Goal: Book appointment/travel/reservation

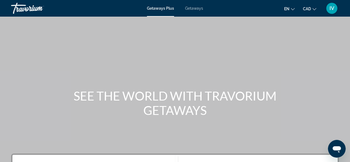
click at [199, 7] on span "Getaways" at bounding box center [194, 8] width 18 height 4
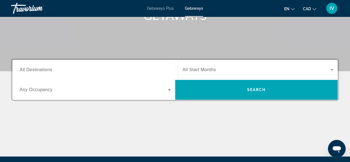
scroll to position [97, 0]
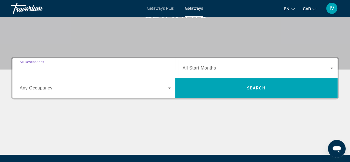
click at [126, 69] on input "Destination All Destinations" at bounding box center [95, 68] width 151 height 7
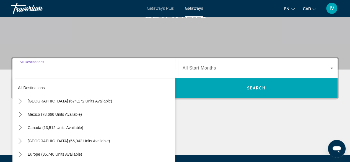
scroll to position [135, 0]
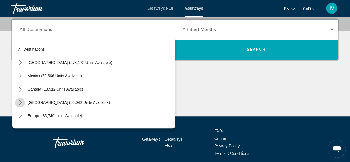
click at [20, 100] on icon "Toggle Caribbean & Atlantic Islands (56,042 units available) submenu" at bounding box center [20, 103] width 6 height 6
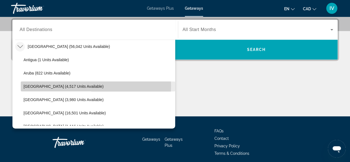
click at [25, 86] on span "[GEOGRAPHIC_DATA] (4,517 units available)" at bounding box center [64, 86] width 80 height 4
type input "**********"
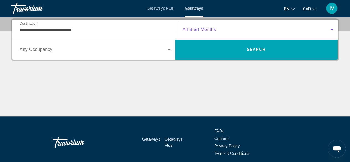
click at [332, 28] on icon "Search widget" at bounding box center [331, 29] width 7 height 7
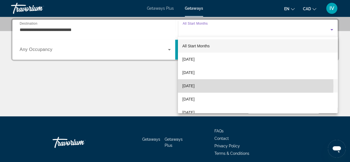
click at [195, 86] on span "[DATE]" at bounding box center [188, 85] width 12 height 7
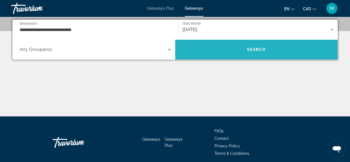
click at [251, 46] on span "Search" at bounding box center [256, 49] width 163 height 13
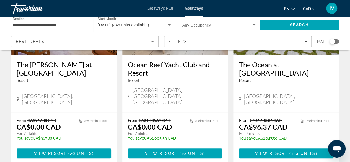
scroll to position [104, 0]
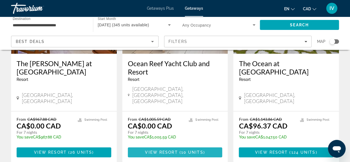
click at [177, 150] on span "View Resort" at bounding box center [161, 152] width 33 height 4
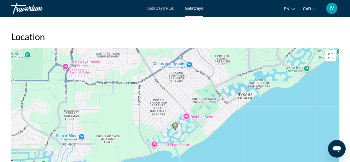
scroll to position [879, 0]
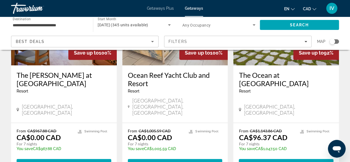
scroll to position [94, 0]
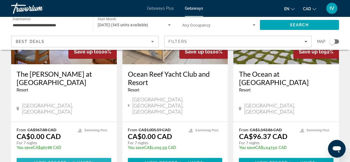
click at [40, 160] on span "View Resort" at bounding box center [50, 162] width 33 height 4
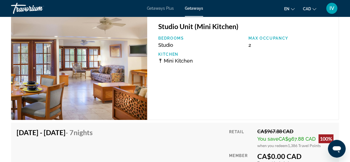
scroll to position [1062, 0]
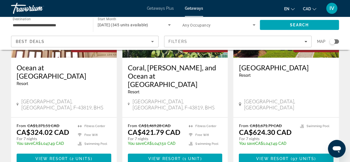
scroll to position [526, 0]
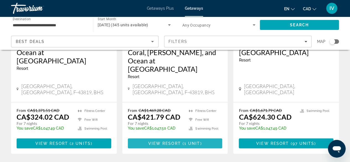
click at [177, 141] on span "View Resort" at bounding box center [164, 143] width 33 height 4
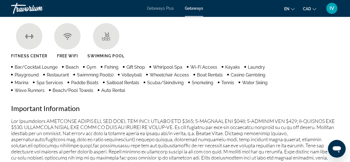
scroll to position [543, 0]
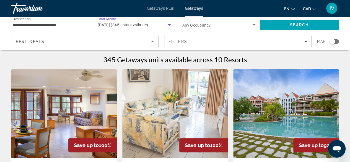
click at [101, 24] on span "[DATE] (345 units available)" at bounding box center [123, 25] width 50 height 4
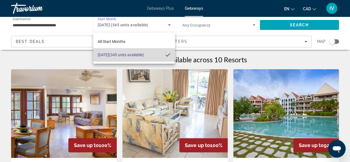
click at [127, 55] on span "[DATE] (345 units available)" at bounding box center [121, 54] width 46 height 7
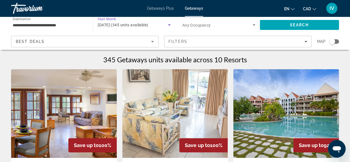
click at [130, 25] on span "[DATE] (345 units available)" at bounding box center [123, 25] width 50 height 4
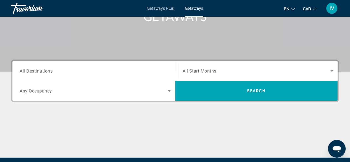
scroll to position [94, 0]
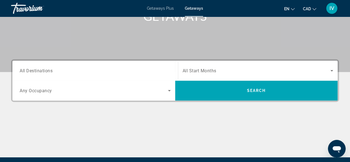
click at [138, 76] on div "Search widget" at bounding box center [95, 71] width 151 height 16
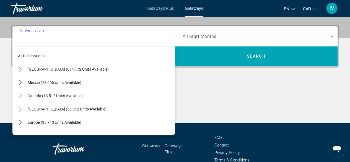
scroll to position [135, 0]
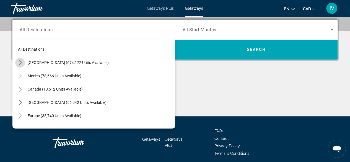
click at [19, 62] on icon "Toggle United States (674,172 units available) submenu" at bounding box center [20, 63] width 6 height 6
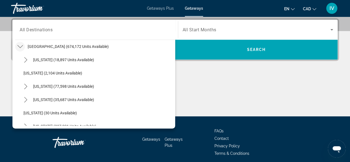
click at [23, 45] on mat-icon "Toggle United States (674,172 units available) submenu" at bounding box center [20, 47] width 10 height 10
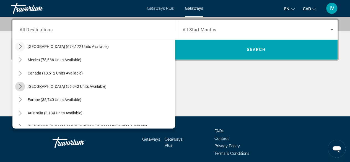
click at [20, 86] on icon "Toggle Caribbean & Atlantic Islands (56,042 units available) submenu" at bounding box center [20, 87] width 6 height 6
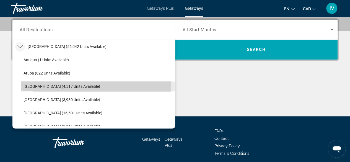
click at [31, 84] on span "[GEOGRAPHIC_DATA] (4,517 units available)" at bounding box center [62, 86] width 77 height 4
type input "**********"
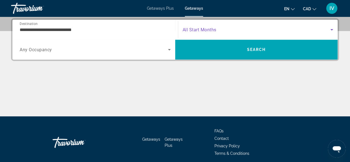
click at [332, 28] on icon "Search widget" at bounding box center [331, 29] width 7 height 7
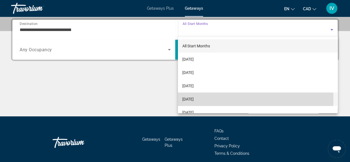
click at [194, 99] on span "[DATE]" at bounding box center [187, 99] width 11 height 7
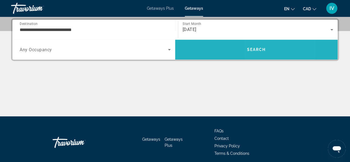
click at [261, 50] on span "Search" at bounding box center [256, 49] width 19 height 4
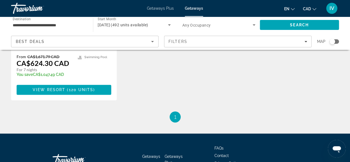
scroll to position [364, 0]
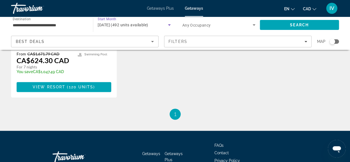
click at [169, 24] on icon "Search widget" at bounding box center [169, 25] width 7 height 7
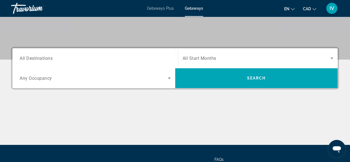
scroll to position [107, 0]
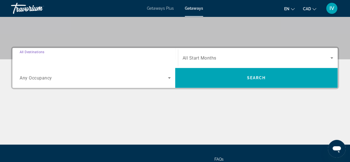
click at [79, 59] on input "Destination All Destinations" at bounding box center [95, 58] width 151 height 7
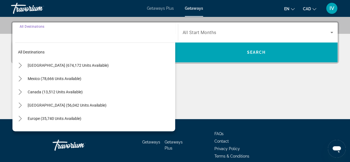
scroll to position [135, 0]
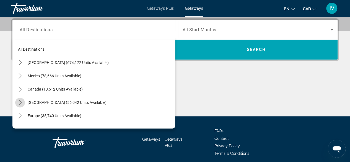
click at [20, 103] on icon "Toggle Caribbean & Atlantic Islands (56,042 units available) submenu" at bounding box center [20, 103] width 6 height 6
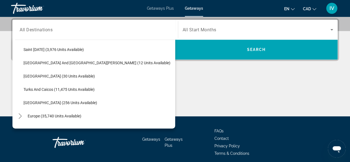
scroll to position [189, 0]
